Goal: Information Seeking & Learning: Learn about a topic

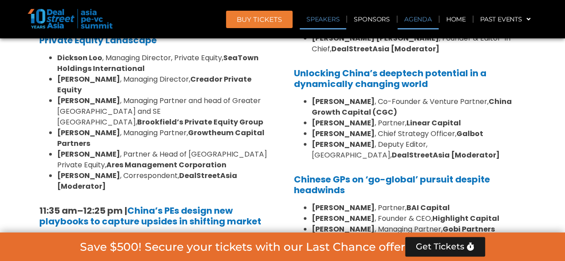
click at [413, 13] on link "Agenda" at bounding box center [417, 19] width 41 height 21
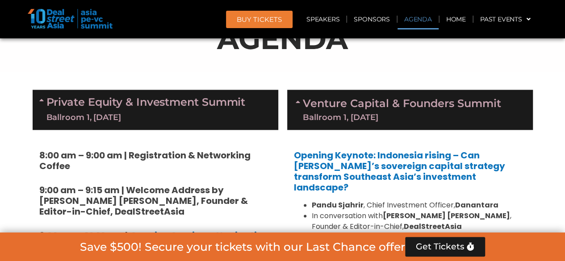
scroll to position [467, 0]
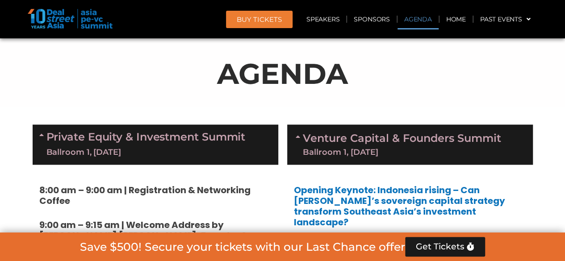
click at [239, 99] on div "AGENDA" at bounding box center [283, 77] width 500 height 50
click at [418, 15] on link "Agenda" at bounding box center [417, 19] width 41 height 21
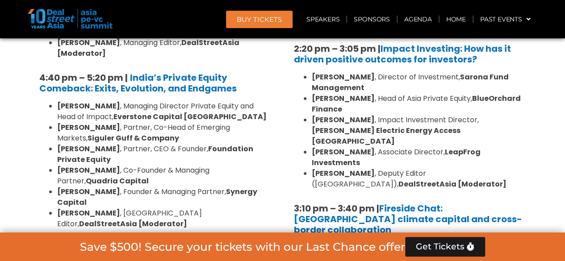
scroll to position [1628, 0]
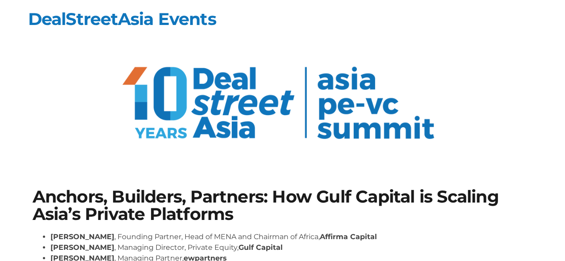
scroll to position [89, 0]
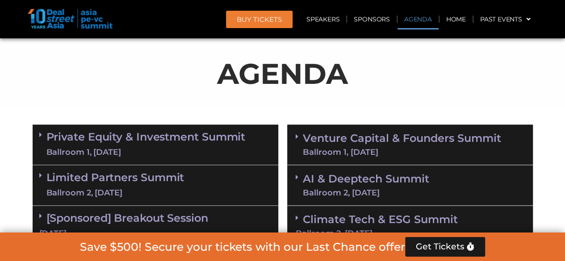
scroll to position [512, 0]
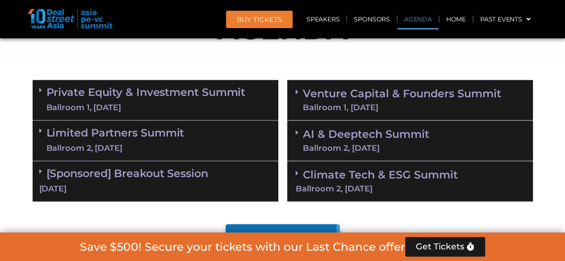
click at [553, 119] on section "Private Equity & Investment Summit Ballroom 1, [DATE] 8:00 am – 9:00 am | Regis…" at bounding box center [282, 140] width 565 height 131
click at [360, 183] on div "Climate Tech & ESG Summit Ballroom 2, [DATE]" at bounding box center [410, 181] width 246 height 41
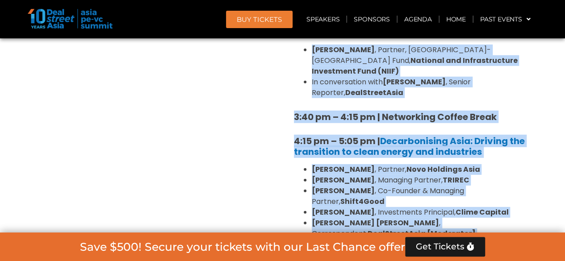
scroll to position [1273, 0]
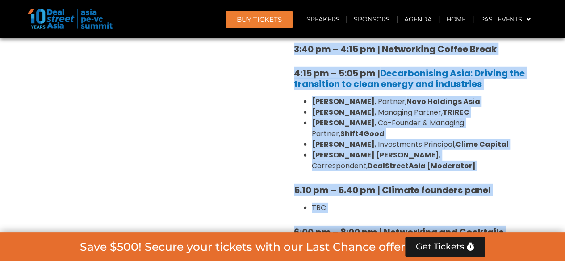
drag, startPoint x: 289, startPoint y: 94, endPoint x: 288, endPoint y: 182, distance: 88.0
copy div "46:71 lo – 01:20 ip | Dolorsi Ametcon ad elit sedd eiu tempori utla etdolore 72…"
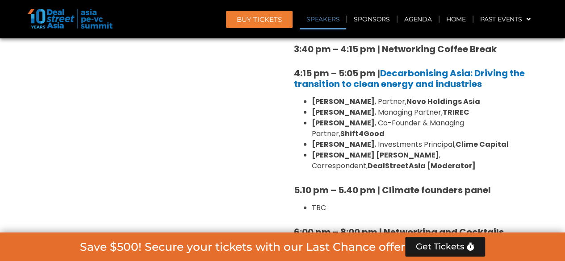
click at [323, 19] on link "Speakers" at bounding box center [323, 19] width 46 height 21
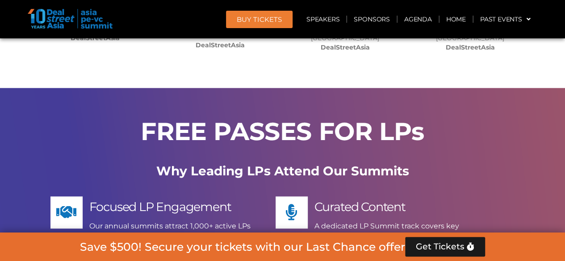
scroll to position [7264, 0]
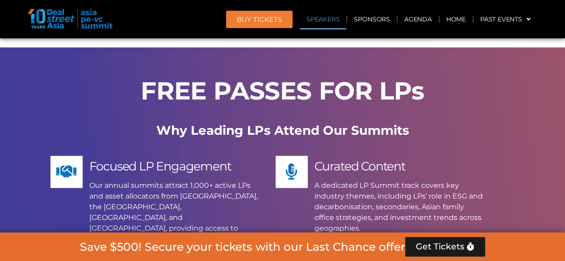
click at [320, 20] on link "Speakers" at bounding box center [323, 19] width 46 height 21
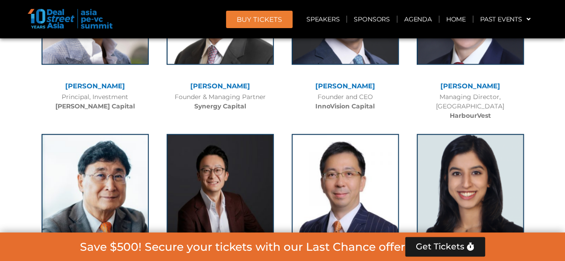
scroll to position [5408, 0]
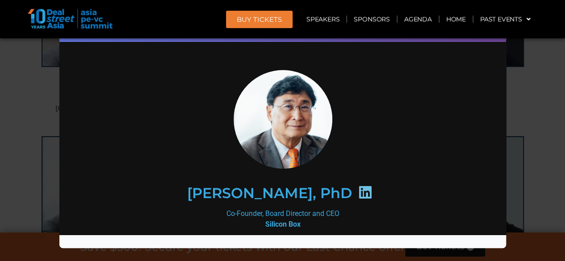
scroll to position [6, 0]
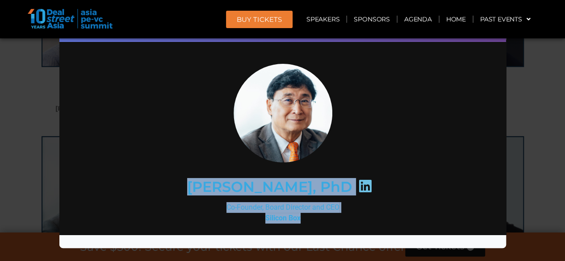
copy div "[PERSON_NAME], PhD Co-Founder, Board Director and CEO Silicon Box"
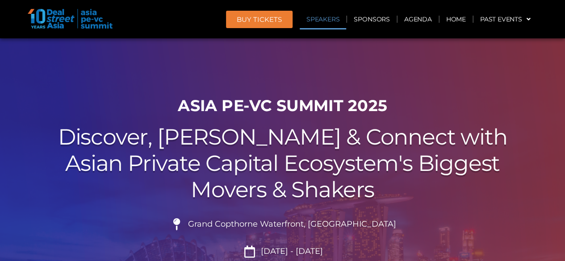
click at [322, 20] on link "Speakers" at bounding box center [323, 19] width 46 height 21
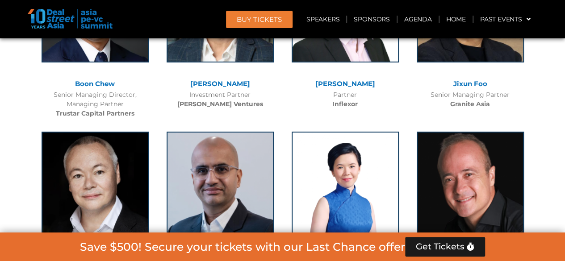
scroll to position [4966, 0]
